Goal: Information Seeking & Learning: Check status

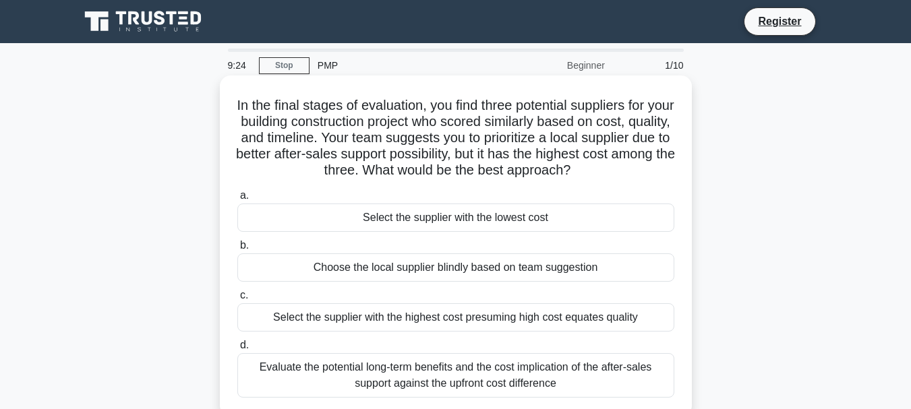
scroll to position [67, 0]
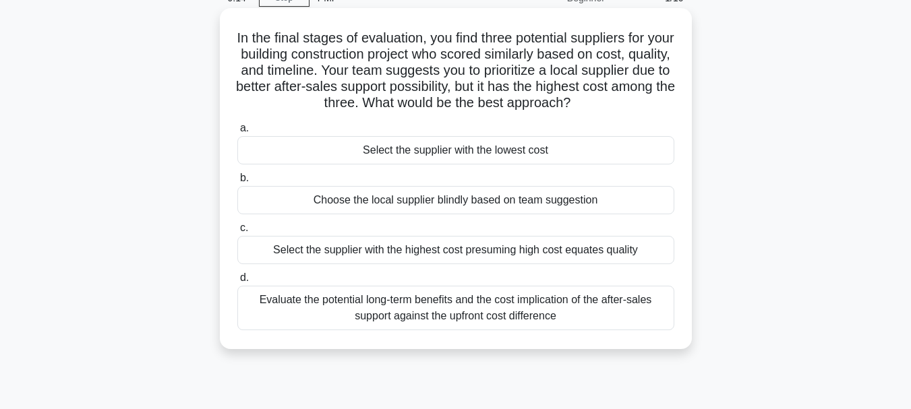
click at [464, 314] on div "Evaluate the potential long-term benefits and the cost implication of the after…" at bounding box center [455, 308] width 437 height 45
click at [237, 283] on input "d. Evaluate the potential long-term benefits and the cost implication of the af…" at bounding box center [237, 278] width 0 height 9
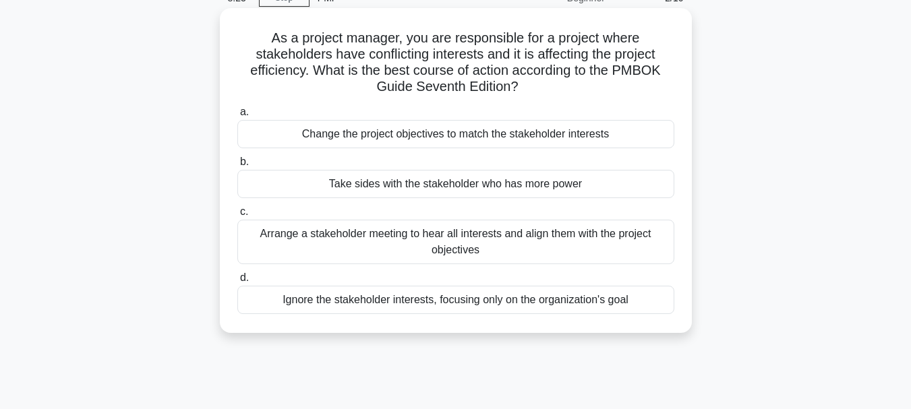
click at [498, 247] on div "Arrange a stakeholder meeting to hear all interests and align them with the pro…" at bounding box center [455, 242] width 437 height 45
click at [237, 216] on input "c. Arrange a stakeholder meeting to hear all interests and align them with the …" at bounding box center [237, 212] width 0 height 9
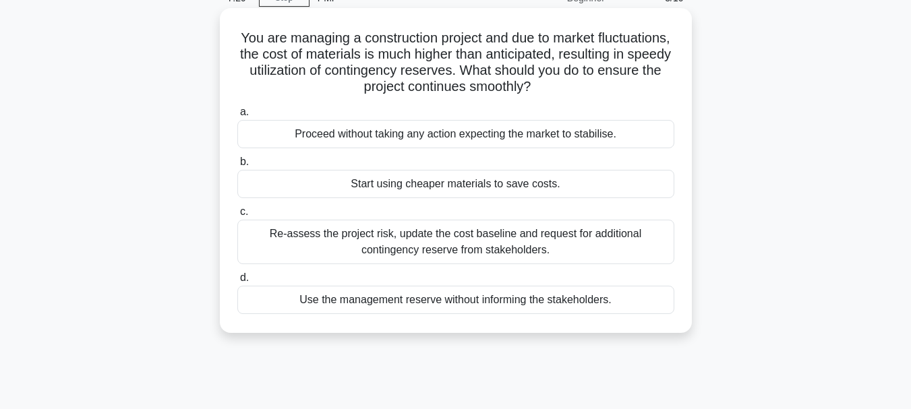
click at [438, 249] on div "Re-assess the project risk, update the cost baseline and request for additional…" at bounding box center [455, 242] width 437 height 45
click at [237, 216] on input "c. Re-assess the project risk, update the cost baseline and request for additio…" at bounding box center [237, 212] width 0 height 9
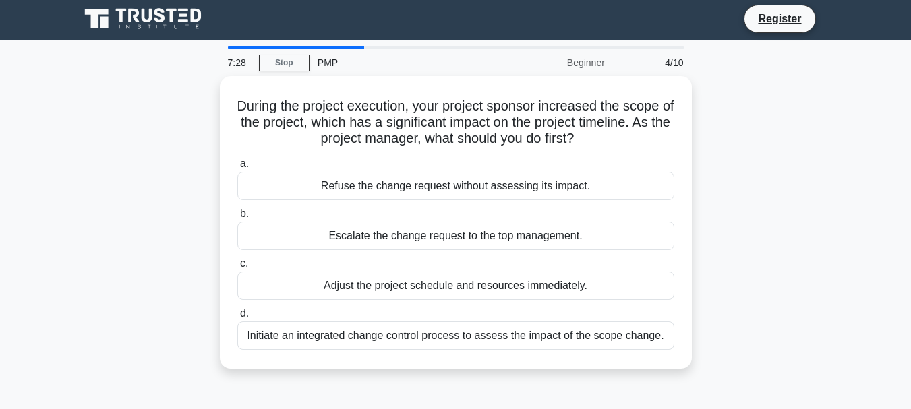
scroll to position [0, 0]
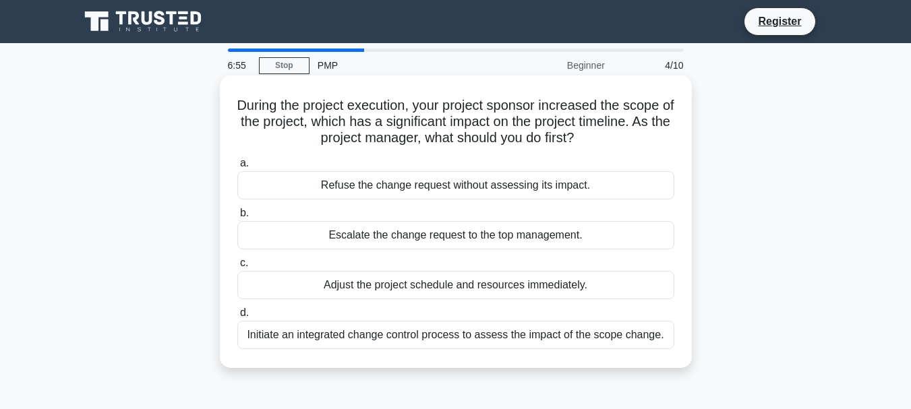
click at [465, 337] on div "Initiate an integrated change control process to assess the impact of the scope…" at bounding box center [455, 335] width 437 height 28
click at [237, 318] on input "d. Initiate an integrated change control process to assess the impact of the sc…" at bounding box center [237, 313] width 0 height 9
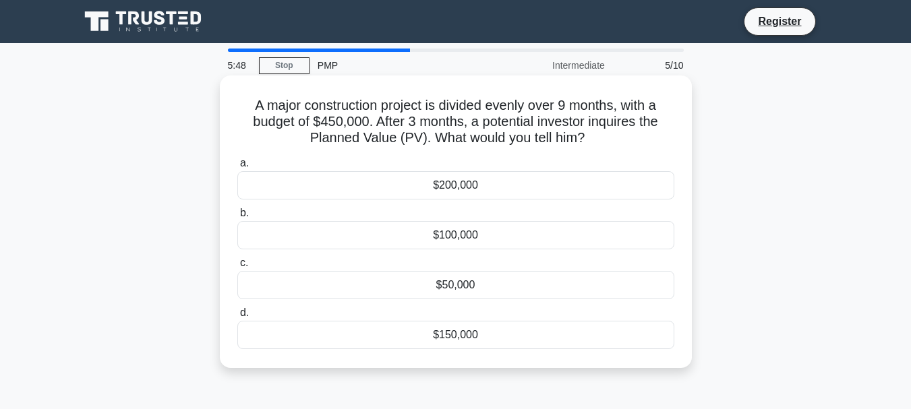
click at [478, 334] on div "$150,000" at bounding box center [455, 335] width 437 height 28
click at [237, 318] on input "d. $150,000" at bounding box center [237, 313] width 0 height 9
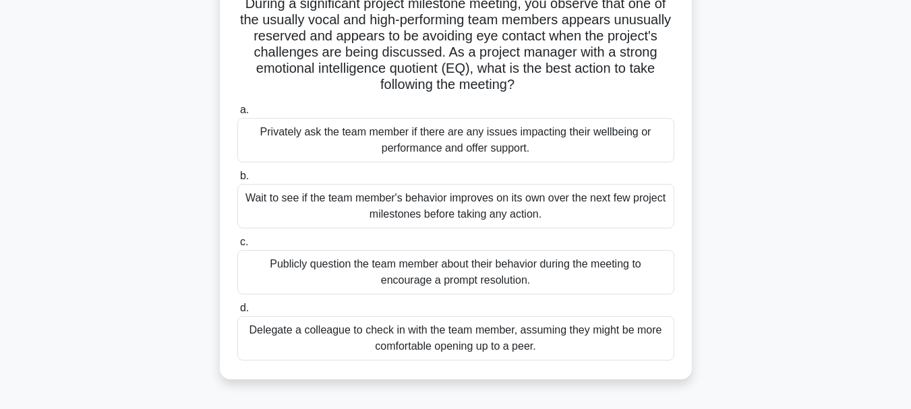
scroll to position [135, 0]
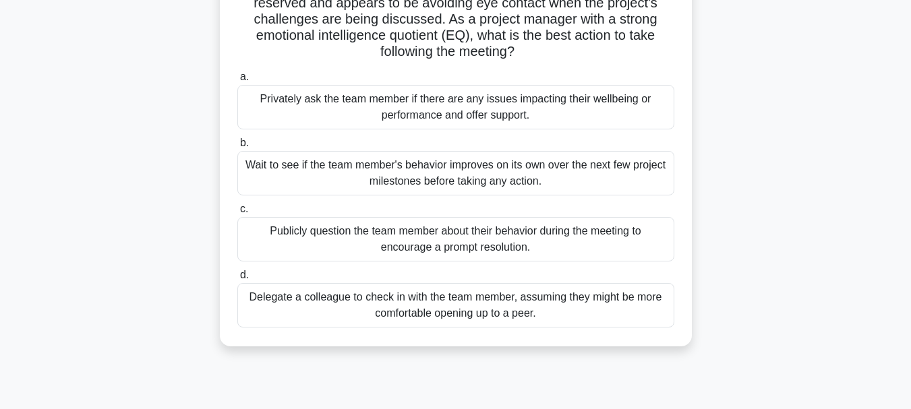
click at [417, 106] on div "Privately ask the team member if there are any issues impacting their wellbeing…" at bounding box center [455, 107] width 437 height 45
click at [237, 82] on input "a. Privately ask the team member if there are any issues impacting their wellbe…" at bounding box center [237, 77] width 0 height 9
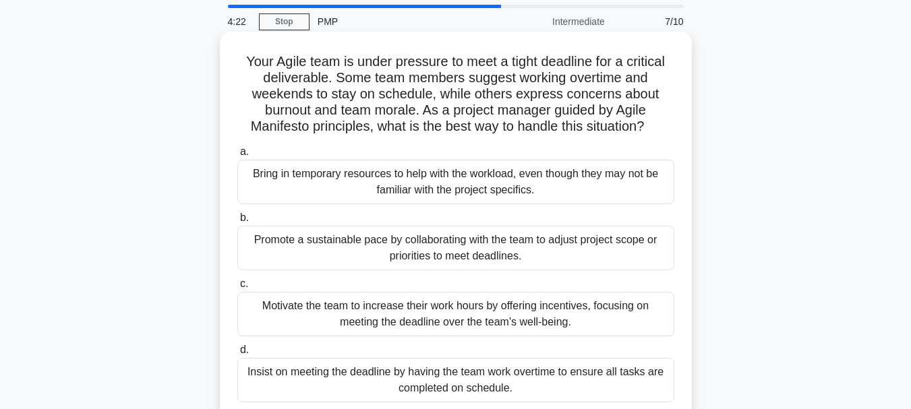
scroll to position [67, 0]
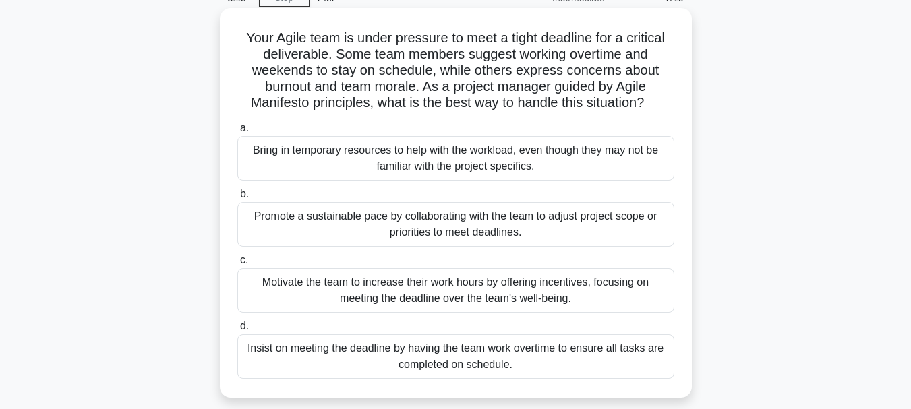
click at [437, 233] on div "Promote a sustainable pace by collaborating with the team to adjust project sco…" at bounding box center [455, 224] width 437 height 45
click at [237, 199] on input "b. Promote a sustainable pace by collaborating with the team to adjust project …" at bounding box center [237, 194] width 0 height 9
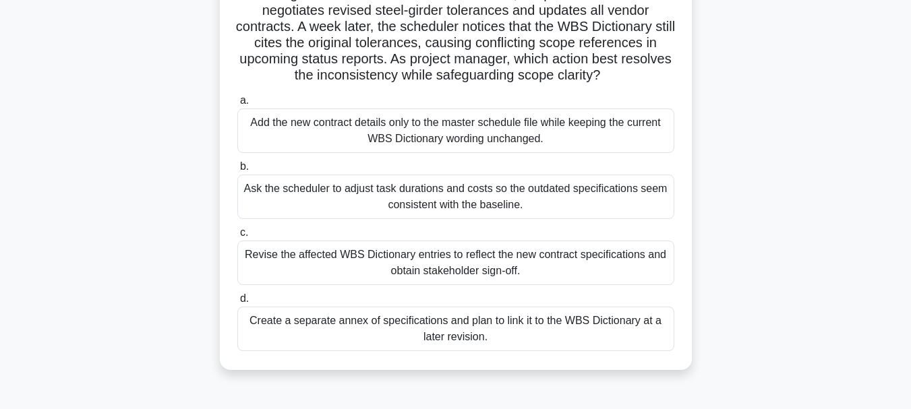
scroll to position [135, 0]
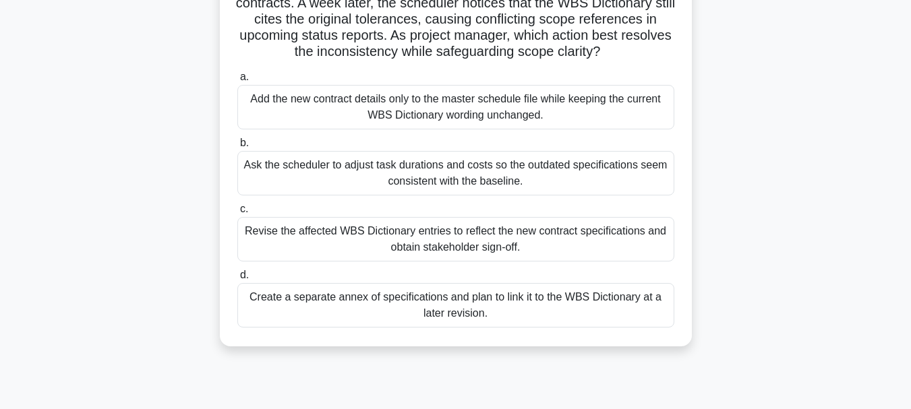
click at [430, 243] on div "Revise the affected WBS Dictionary entries to reflect the new contract specific…" at bounding box center [455, 239] width 437 height 45
click at [237, 214] on input "c. Revise the affected WBS Dictionary entries to reflect the new contract speci…" at bounding box center [237, 209] width 0 height 9
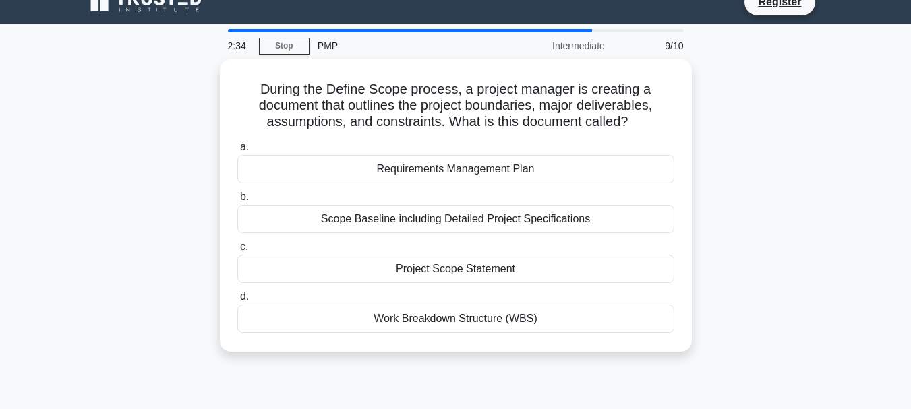
scroll to position [0, 0]
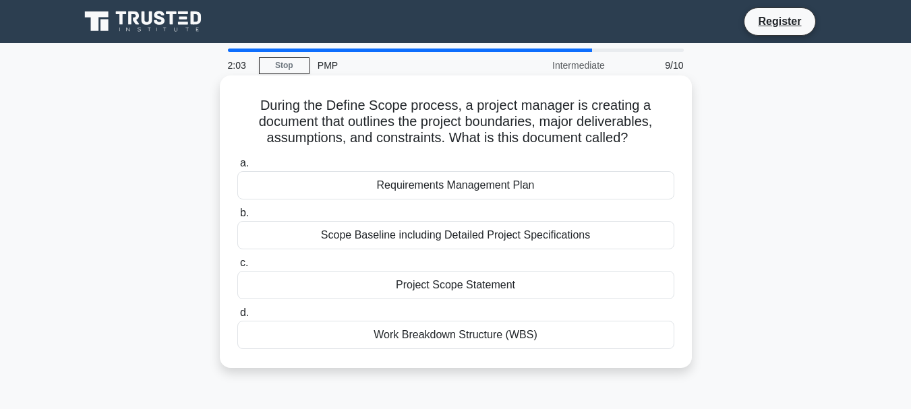
click at [430, 239] on div "Scope Baseline including Detailed Project Specifications" at bounding box center [455, 235] width 437 height 28
click at [237, 218] on input "b. Scope Baseline including Detailed Project Specifications" at bounding box center [237, 213] width 0 height 9
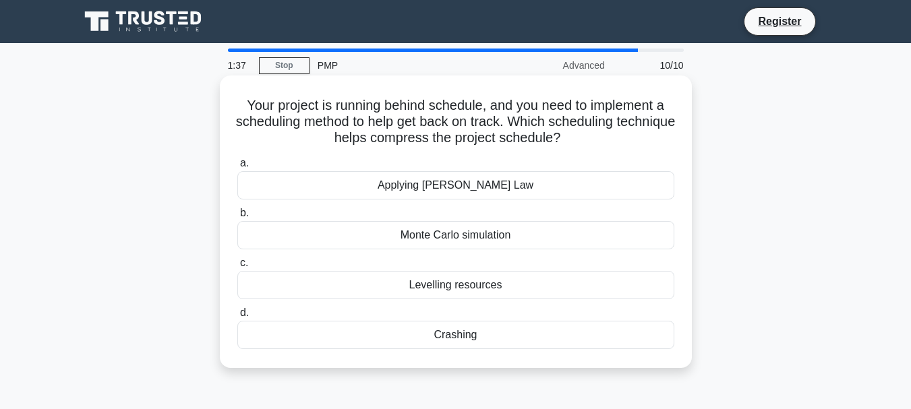
click at [448, 337] on div "Crashing" at bounding box center [455, 335] width 437 height 28
click at [237, 318] on input "d. Crashing" at bounding box center [237, 313] width 0 height 9
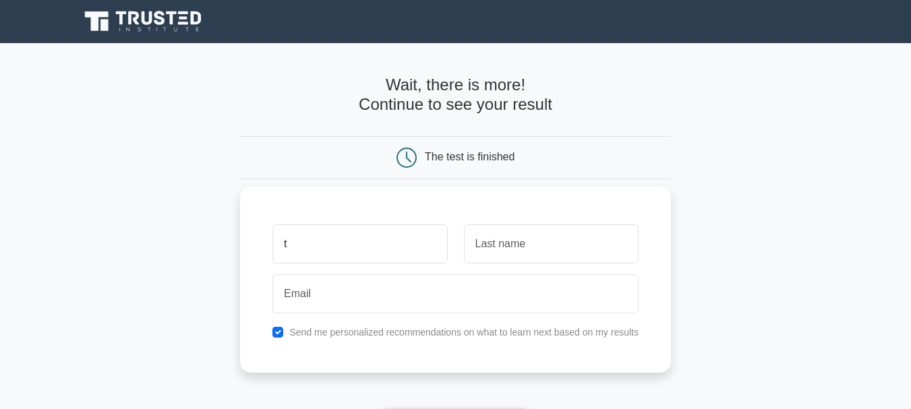
type input "[PERSON_NAME]"
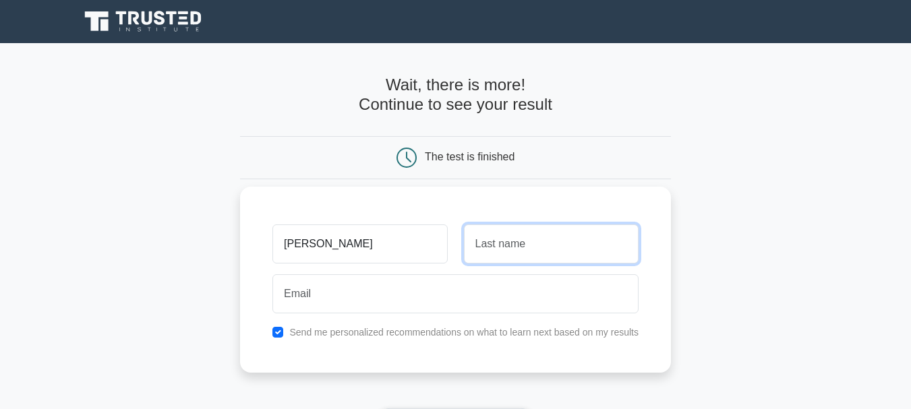
click at [526, 245] on input "text" at bounding box center [551, 244] width 175 height 39
type input "Adane"
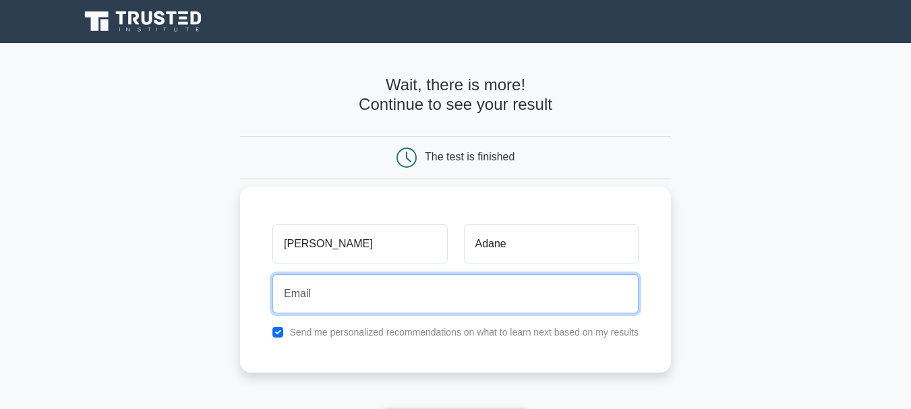
click at [446, 310] on input "email" at bounding box center [455, 293] width 366 height 39
type input "tesfayeadane412@gmail.com"
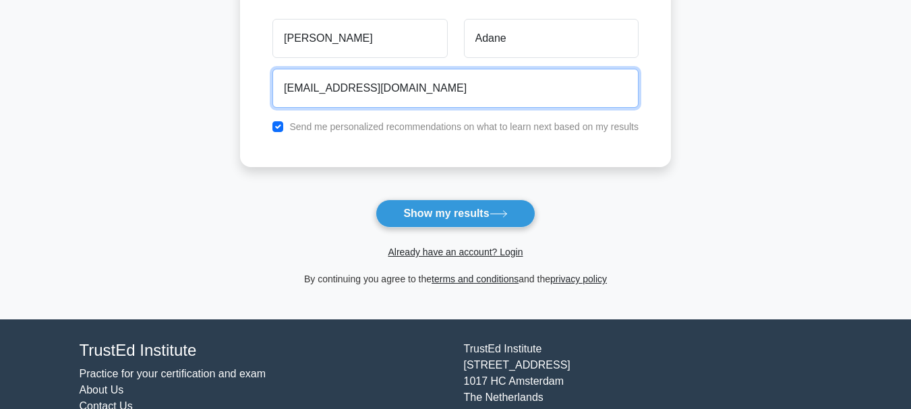
scroll to position [269, 0]
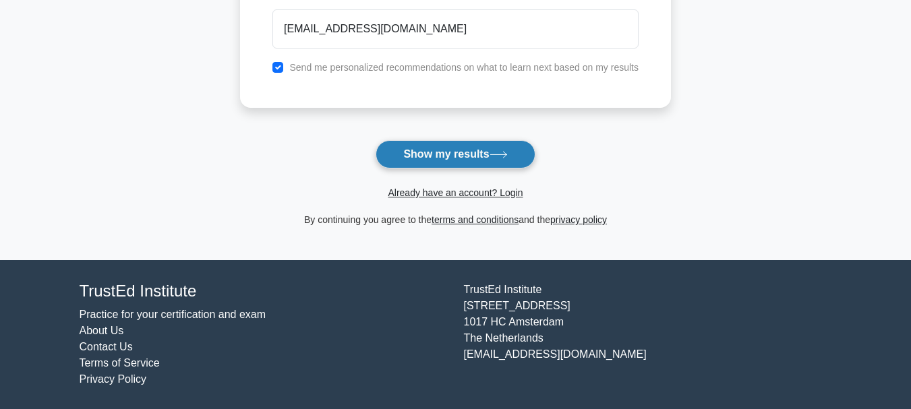
click at [455, 158] on button "Show my results" at bounding box center [455, 154] width 159 height 28
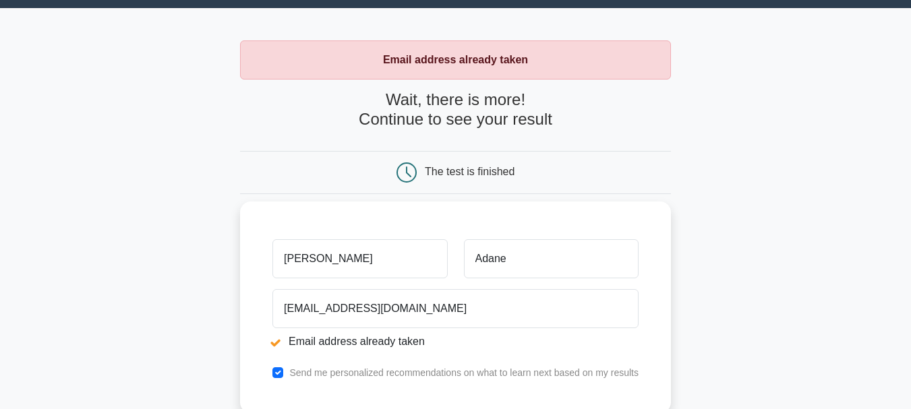
scroll to position [67, 0]
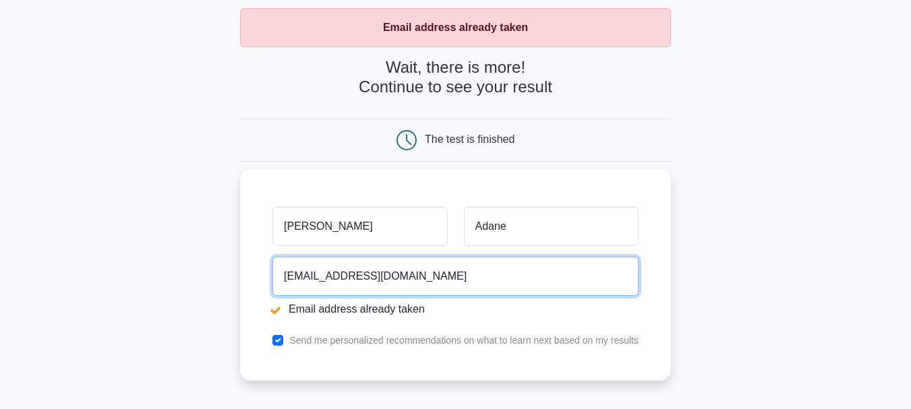
click at [516, 261] on input "tesfayeadane412@gmail.com" at bounding box center [455, 276] width 366 height 39
click at [509, 281] on input "tesfayeadane412@gmail.com" at bounding box center [455, 276] width 366 height 39
type input "t"
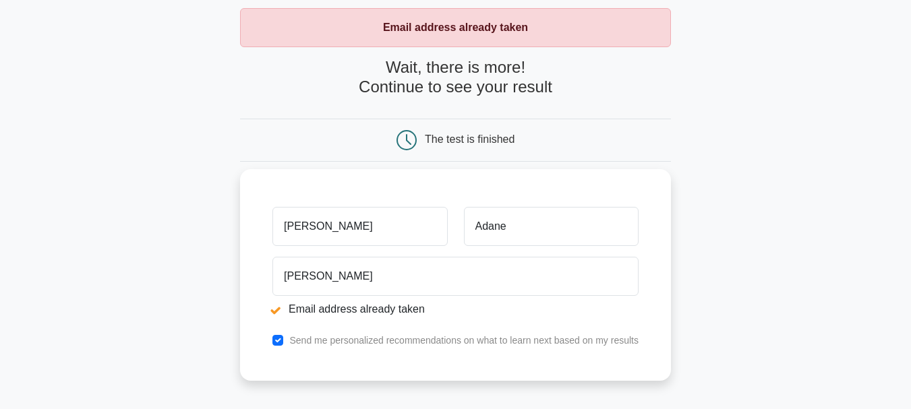
click at [408, 315] on li "Email address already taken" at bounding box center [455, 309] width 366 height 16
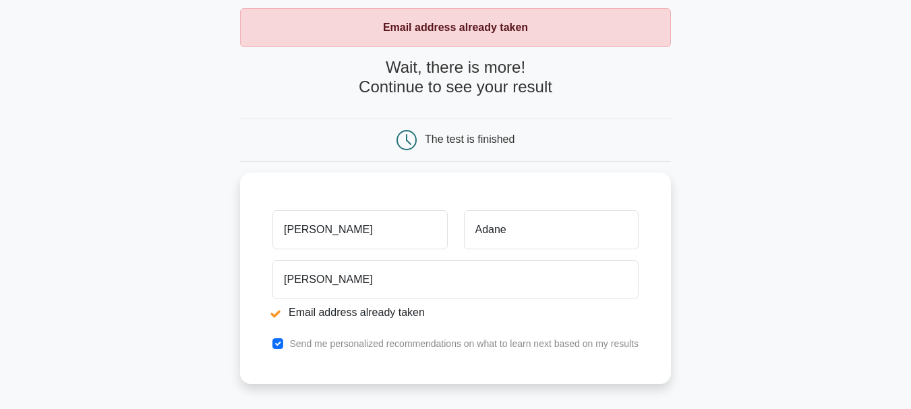
scroll to position [0, 0]
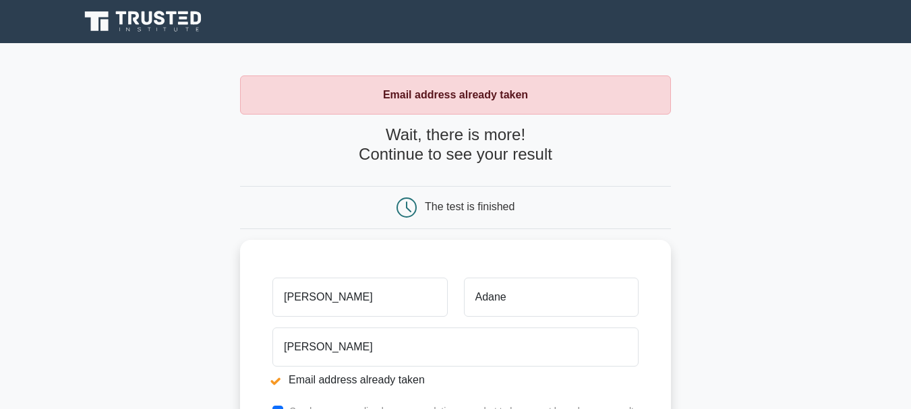
click at [484, 214] on div "The test is finished" at bounding box center [455, 208] width 287 height 20
click at [502, 156] on h4 "Wait, there is more! Continue to see your result" at bounding box center [455, 144] width 431 height 39
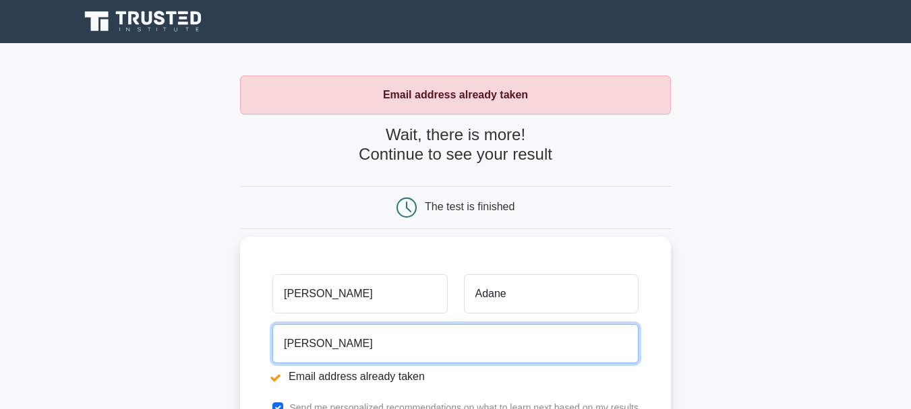
click at [376, 345] on input "tesfaye" at bounding box center [455, 343] width 366 height 39
drag, startPoint x: 349, startPoint y: 342, endPoint x: 315, endPoint y: 350, distance: 34.7
click at [315, 350] on input "[EMAIL_ADDRESS][DOMAIN_NAME]" at bounding box center [455, 343] width 366 height 39
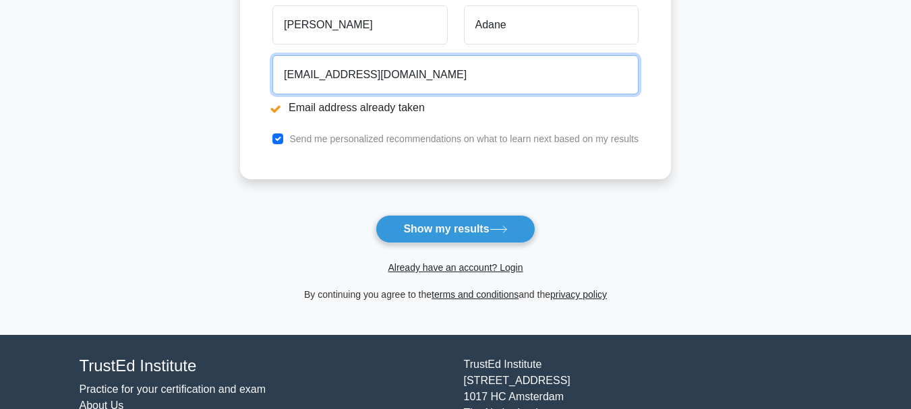
scroll to position [270, 0]
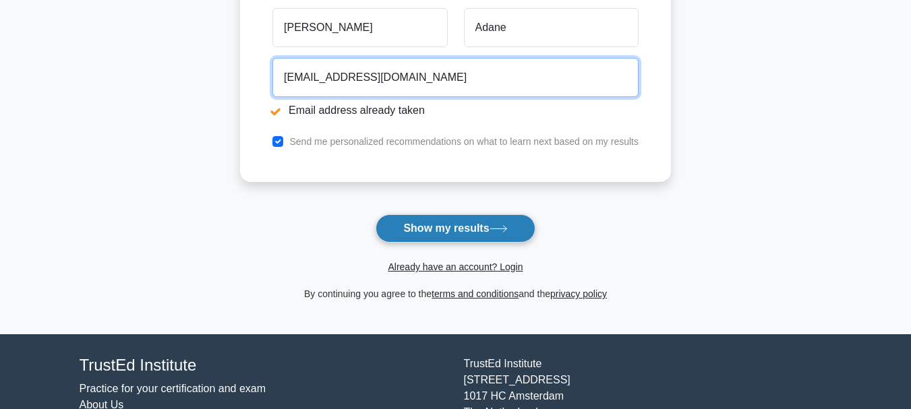
type input "tesfayemekonen412@gmail.com"
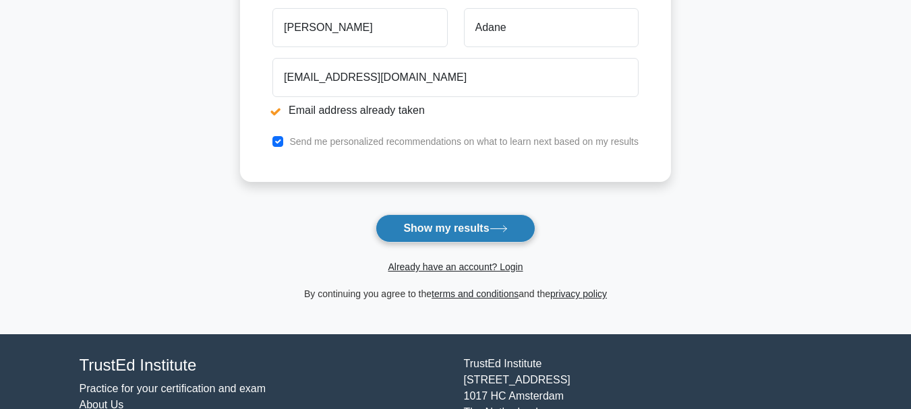
click at [482, 233] on button "Show my results" at bounding box center [455, 228] width 159 height 28
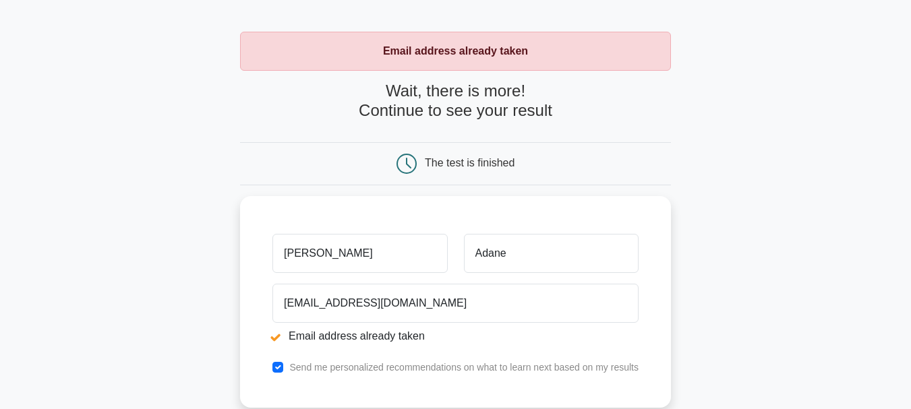
scroll to position [67, 0]
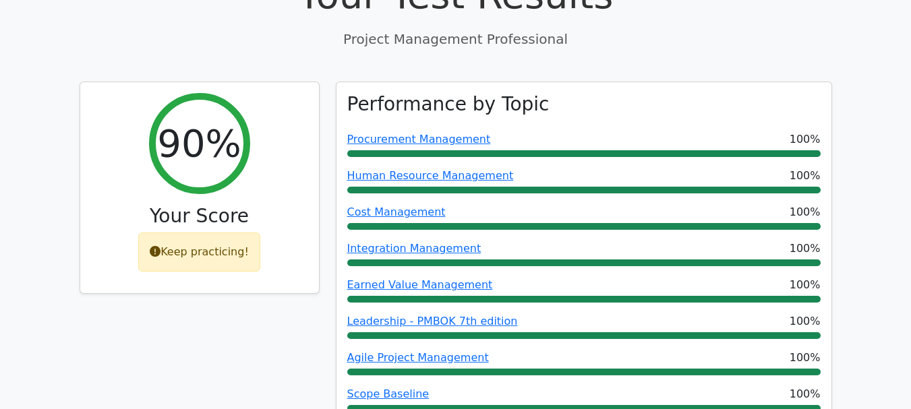
scroll to position [540, 0]
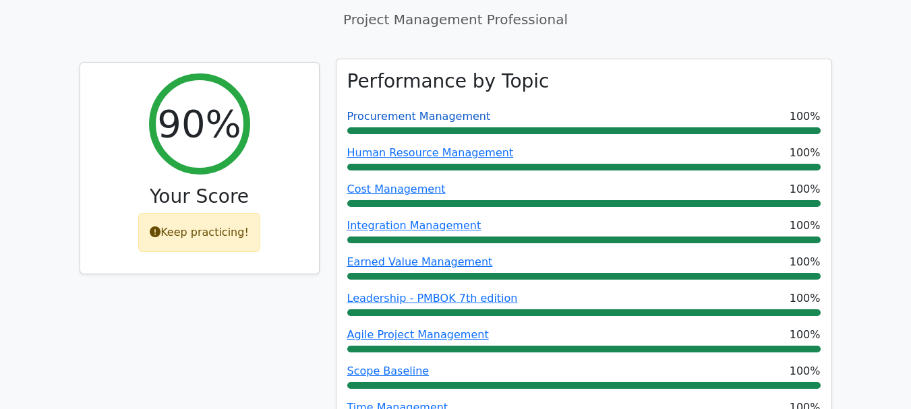
click at [405, 110] on link "Procurement Management" at bounding box center [419, 116] width 144 height 13
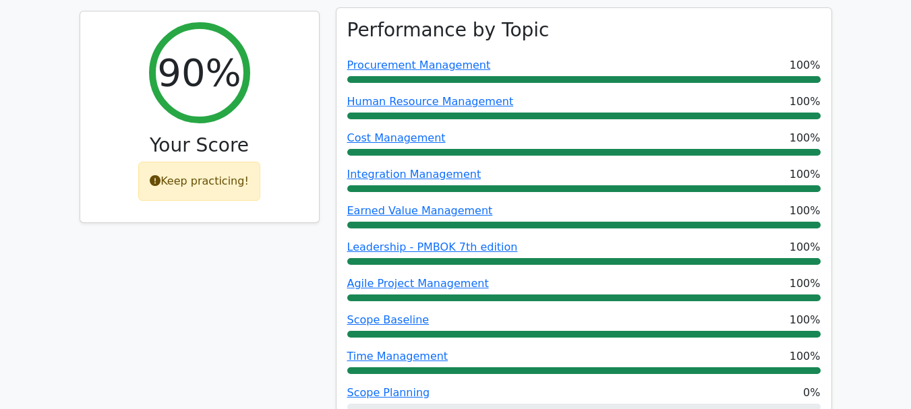
scroll to position [674, 0]
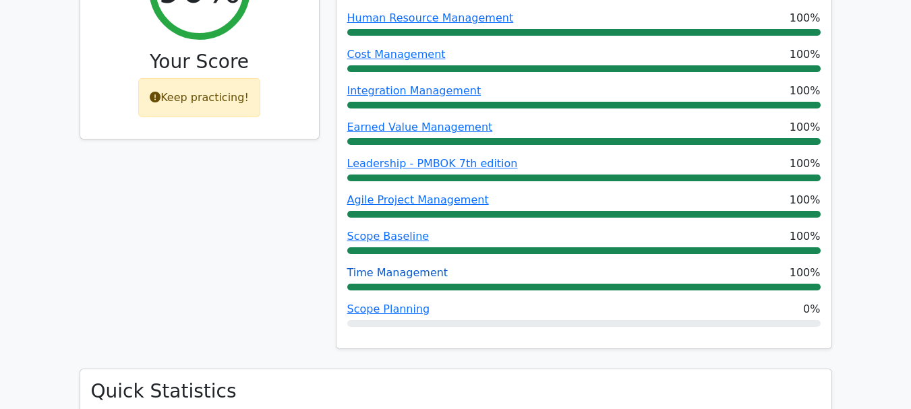
click at [398, 266] on link "Time Management" at bounding box center [397, 272] width 101 height 13
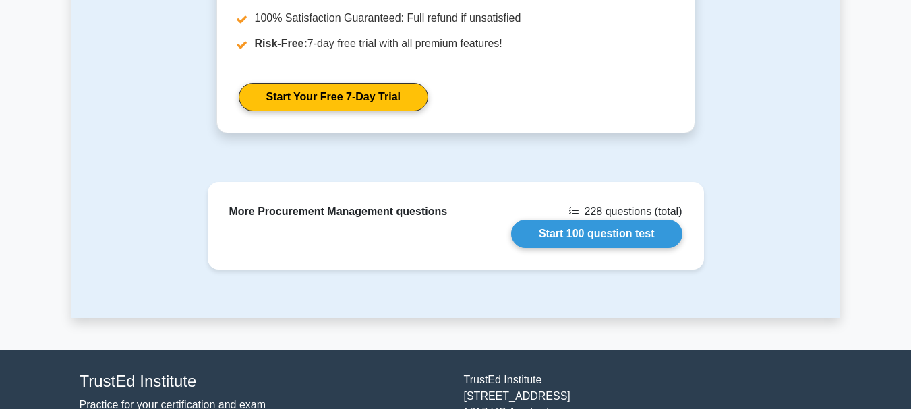
scroll to position [1370, 0]
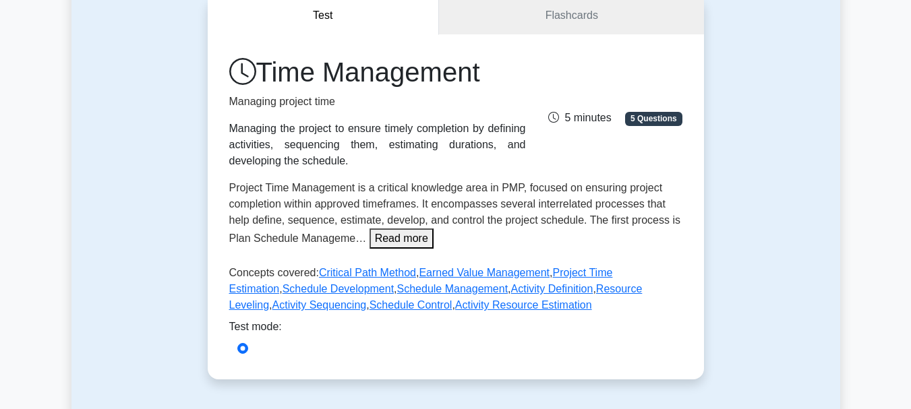
click at [652, 122] on span "5 Questions" at bounding box center [653, 118] width 57 height 13
